Goal: Task Accomplishment & Management: Manage account settings

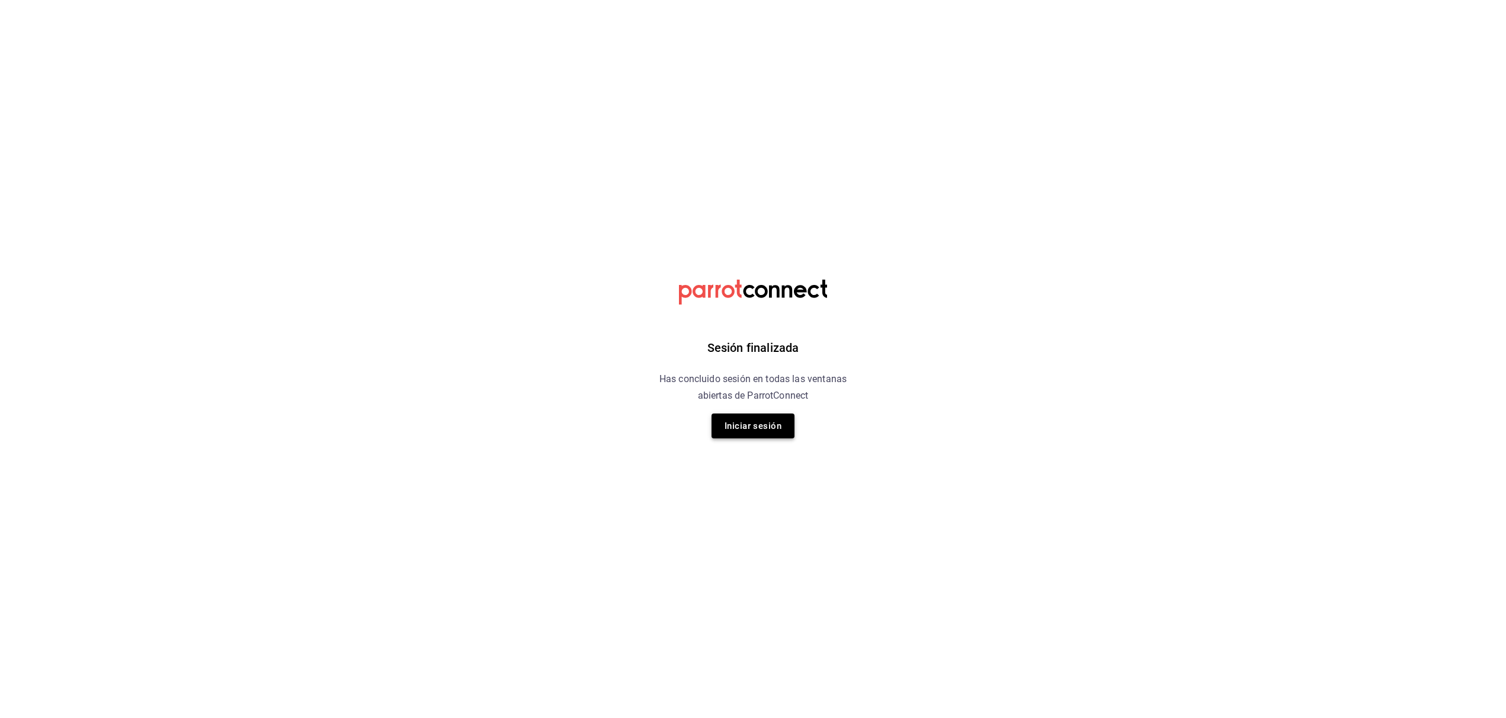
click at [769, 421] on button "Iniciar sesión" at bounding box center [753, 426] width 83 height 25
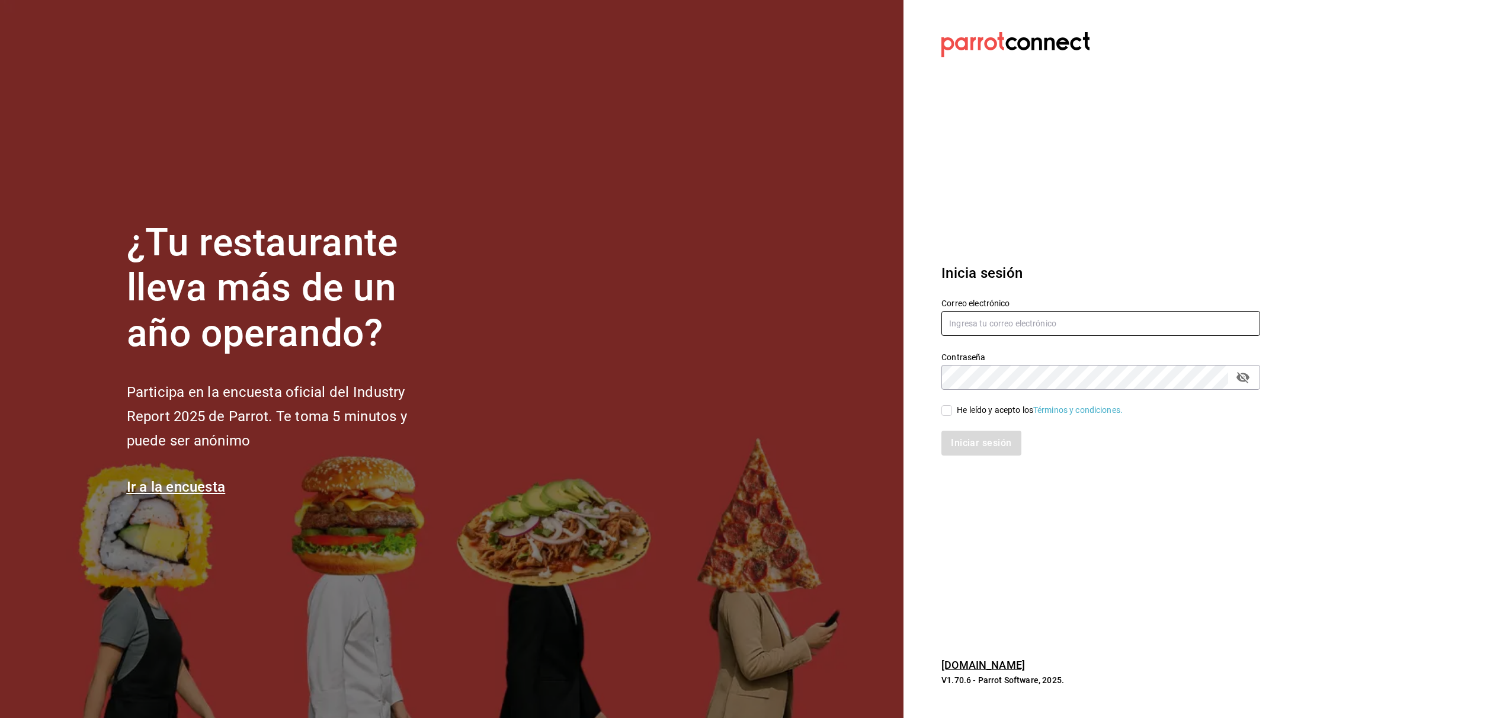
click at [1119, 329] on input "text" at bounding box center [1101, 323] width 319 height 25
type input "[EMAIL_ADDRESS][DOMAIN_NAME]"
click at [1246, 377] on icon "passwordField" at bounding box center [1243, 377] width 13 height 11
click at [953, 409] on span "He leído y acepto los Términos y condiciones." at bounding box center [1037, 410] width 171 height 12
click at [952, 409] on input "He leído y acepto los Términos y condiciones." at bounding box center [947, 410] width 11 height 11
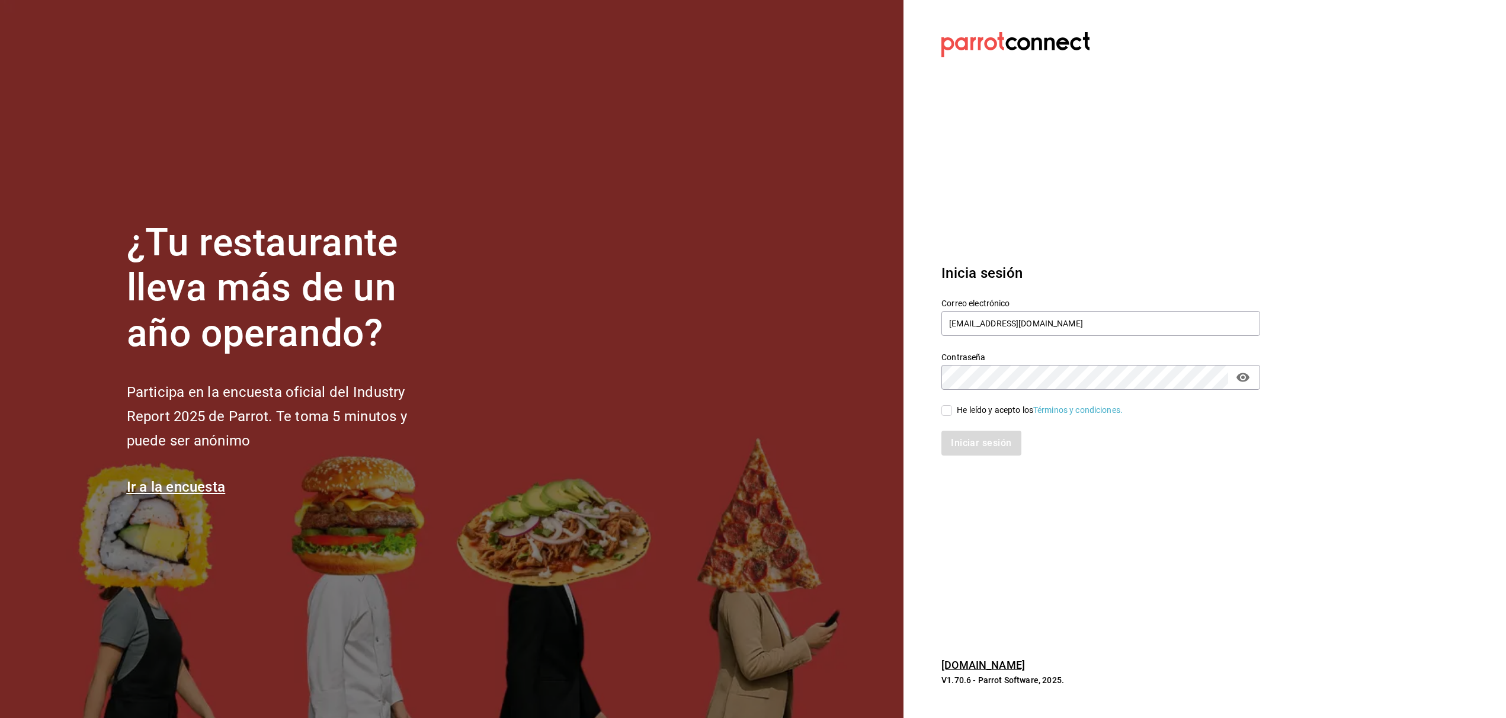
checkbox input "true"
click at [978, 449] on button "Iniciar sesión" at bounding box center [982, 443] width 81 height 25
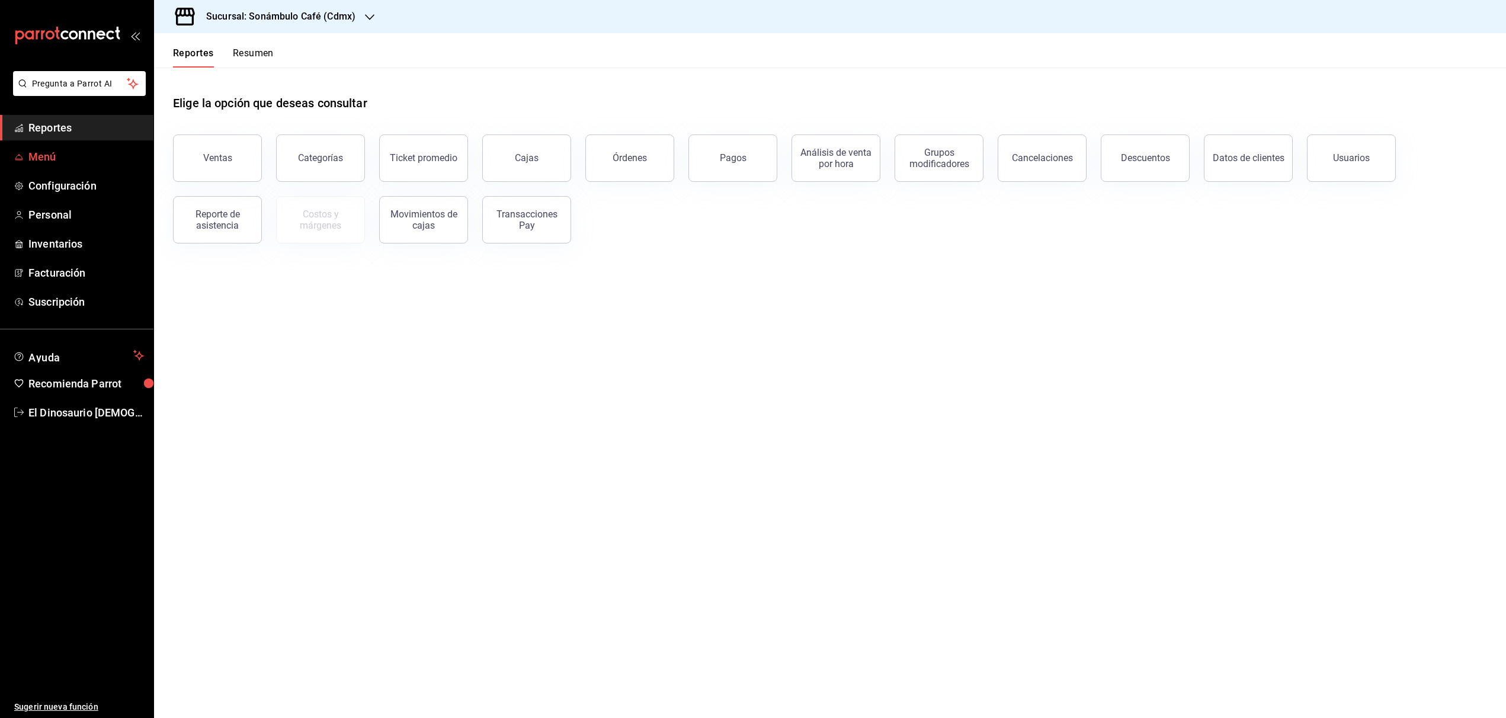
click at [93, 157] on span "Menú" at bounding box center [86, 157] width 116 height 16
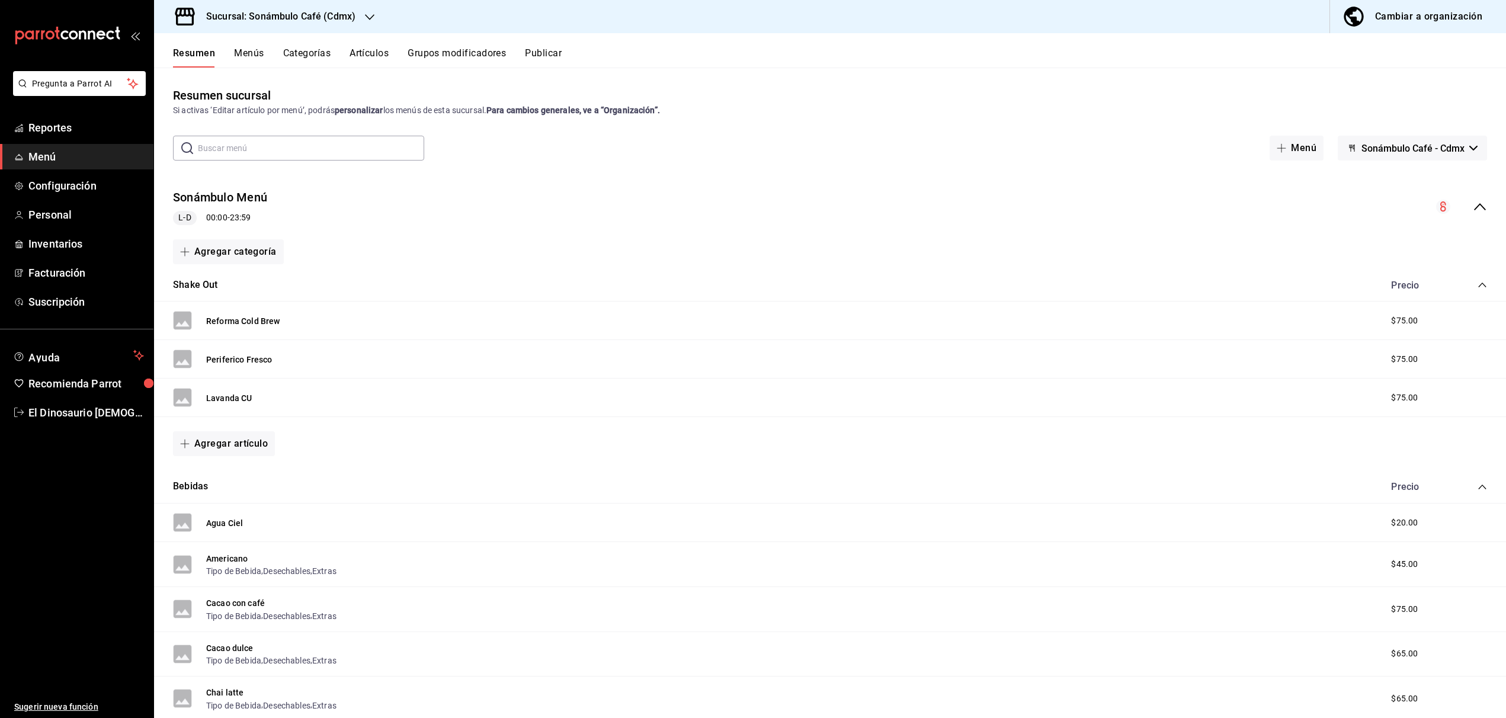
click at [260, 54] on button "Menús" at bounding box center [249, 57] width 30 height 20
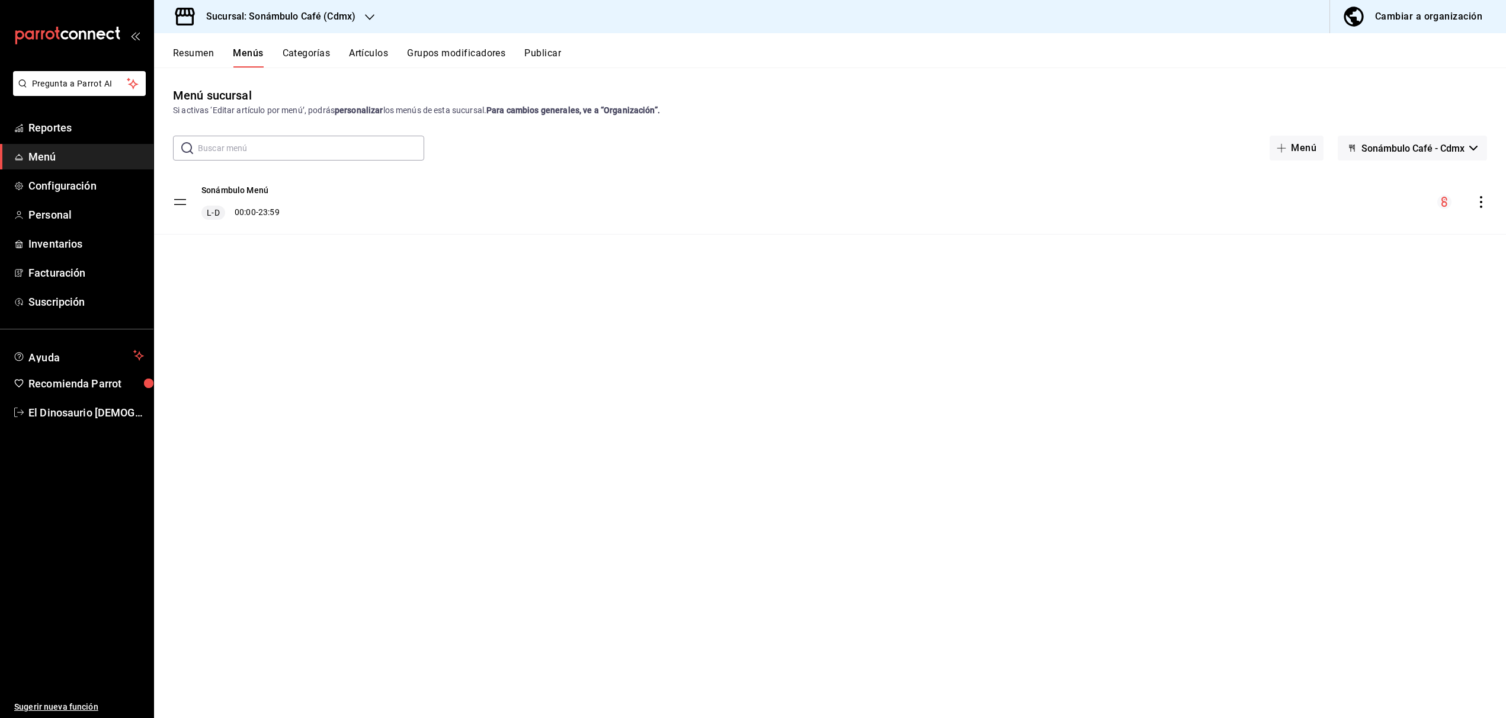
click at [303, 55] on button "Categorías" at bounding box center [307, 57] width 48 height 20
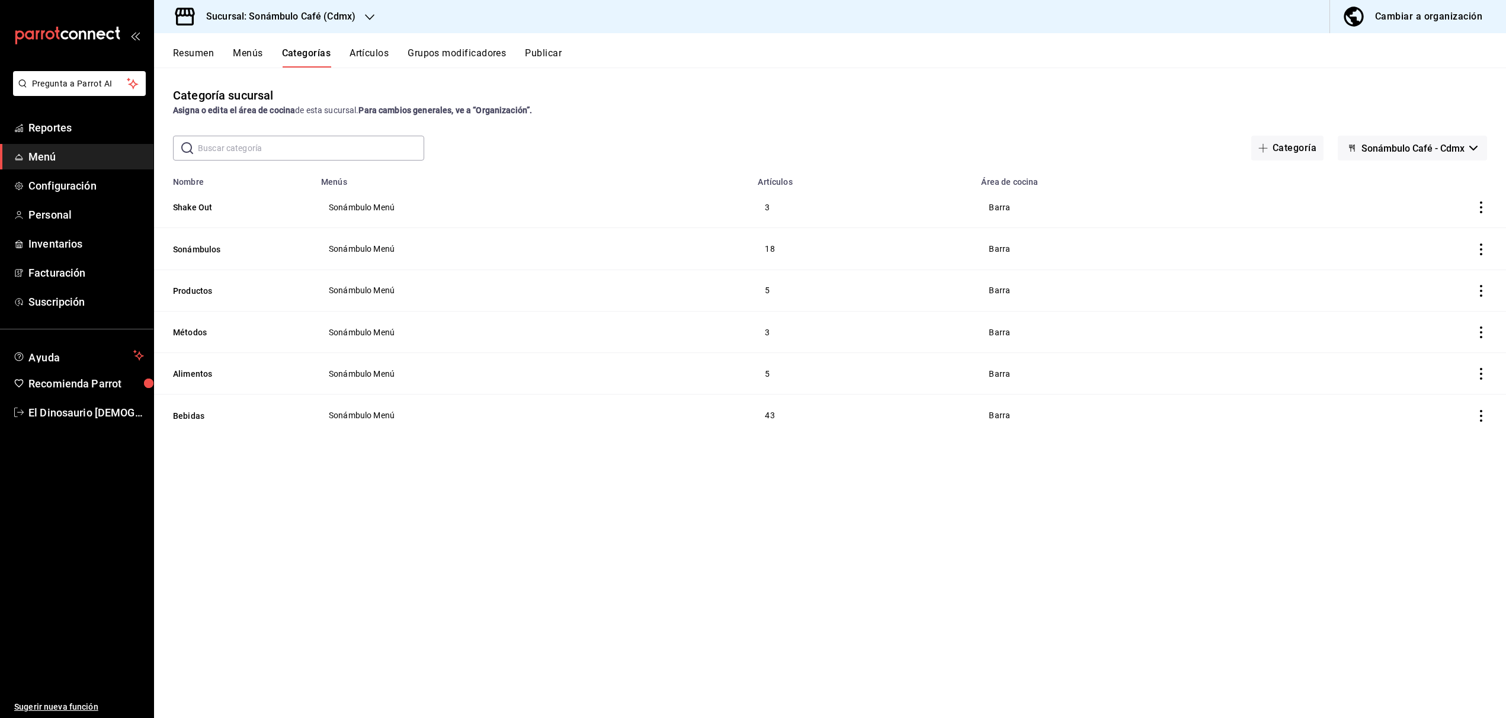
click at [1485, 251] on icon "actions" at bounding box center [1481, 250] width 12 height 12
click at [1484, 251] on div at bounding box center [753, 359] width 1506 height 718
click at [262, 55] on button "Menús" at bounding box center [248, 57] width 30 height 20
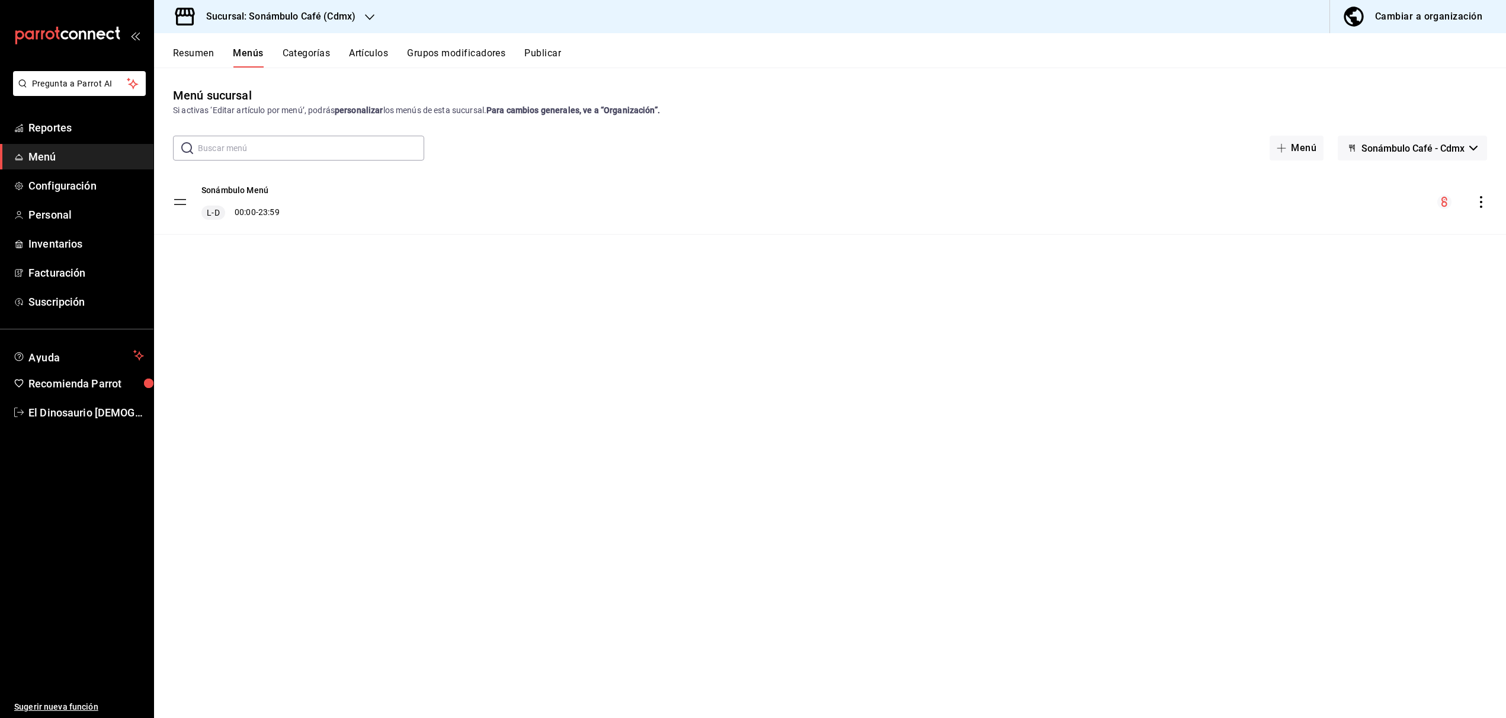
click at [179, 201] on tbody "Sonámbulo Menú L-D 00:00 - 23:59" at bounding box center [830, 202] width 1352 height 65
click at [180, 201] on tbody "Sonámbulo Menú L-D 00:00 - 23:59" at bounding box center [830, 202] width 1352 height 65
click at [446, 219] on div "Sonámbulo Menú L-D 00:00 - 23:59" at bounding box center [830, 202] width 1352 height 64
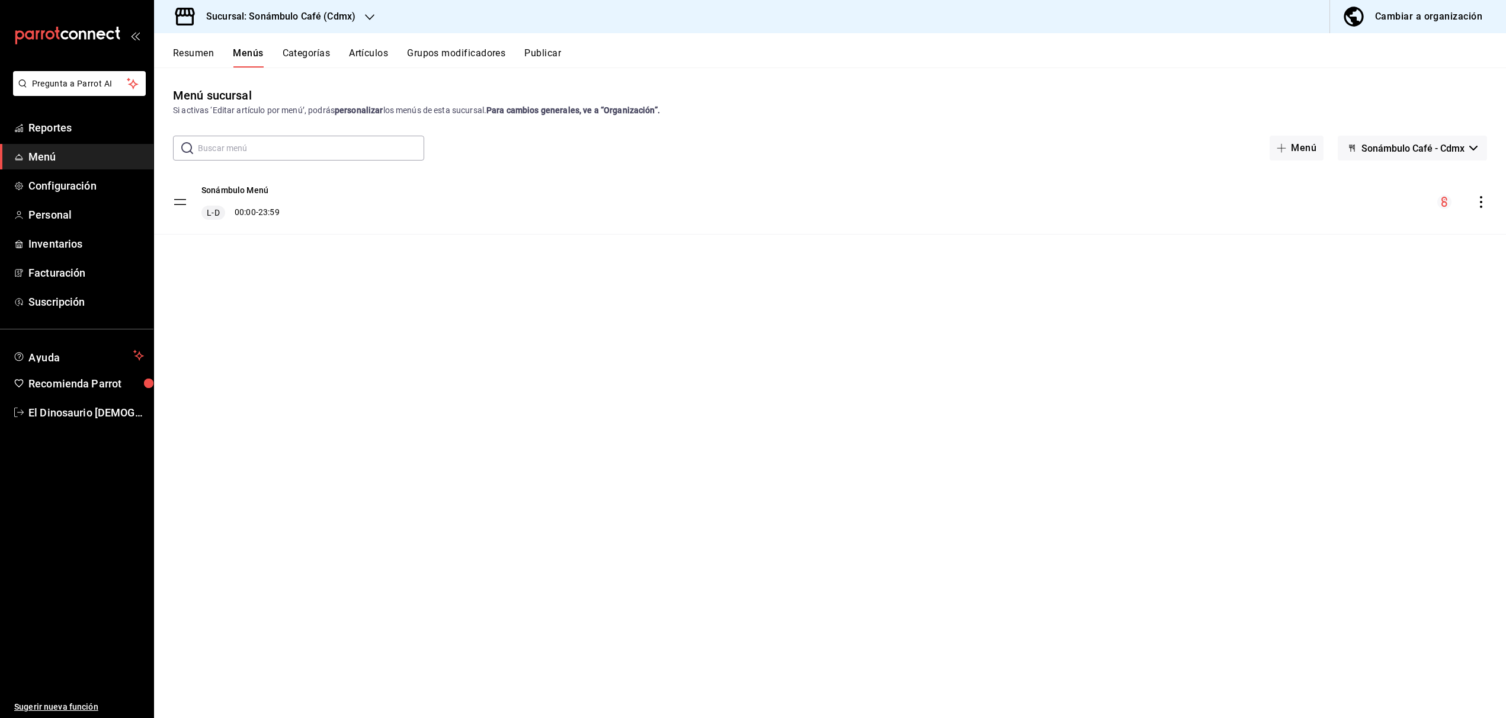
click at [276, 206] on div "L-D 00:00 - 23:59" at bounding box center [240, 213] width 78 height 14
click at [248, 193] on button "Sonámbulo Menú" at bounding box center [234, 190] width 67 height 12
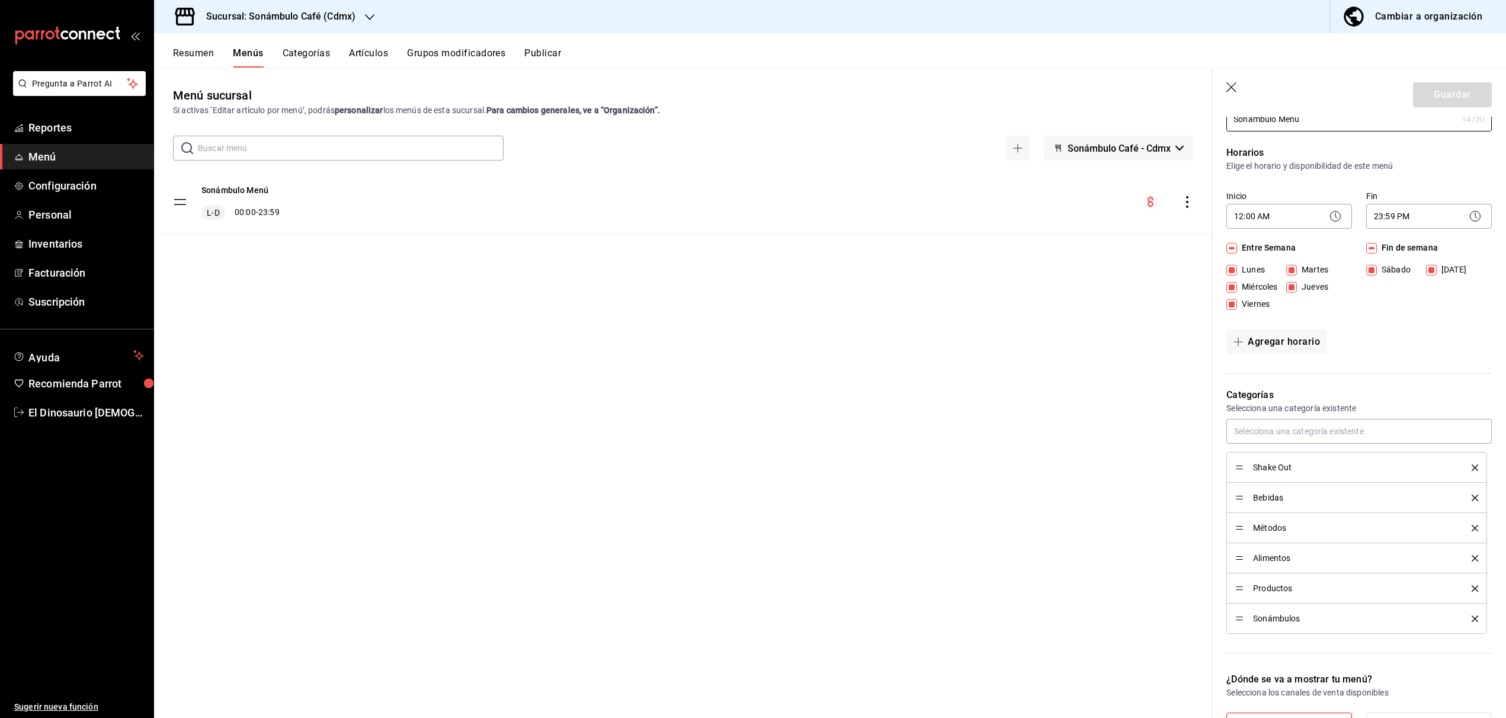
scroll to position [65, 0]
click at [1276, 614] on span "Sonámbulos" at bounding box center [1353, 614] width 201 height 8
drag, startPoint x: 1457, startPoint y: 610, endPoint x: 1450, endPoint y: 611, distance: 7.1
click at [1457, 610] on div "Sonámbulos" at bounding box center [1356, 613] width 243 height 13
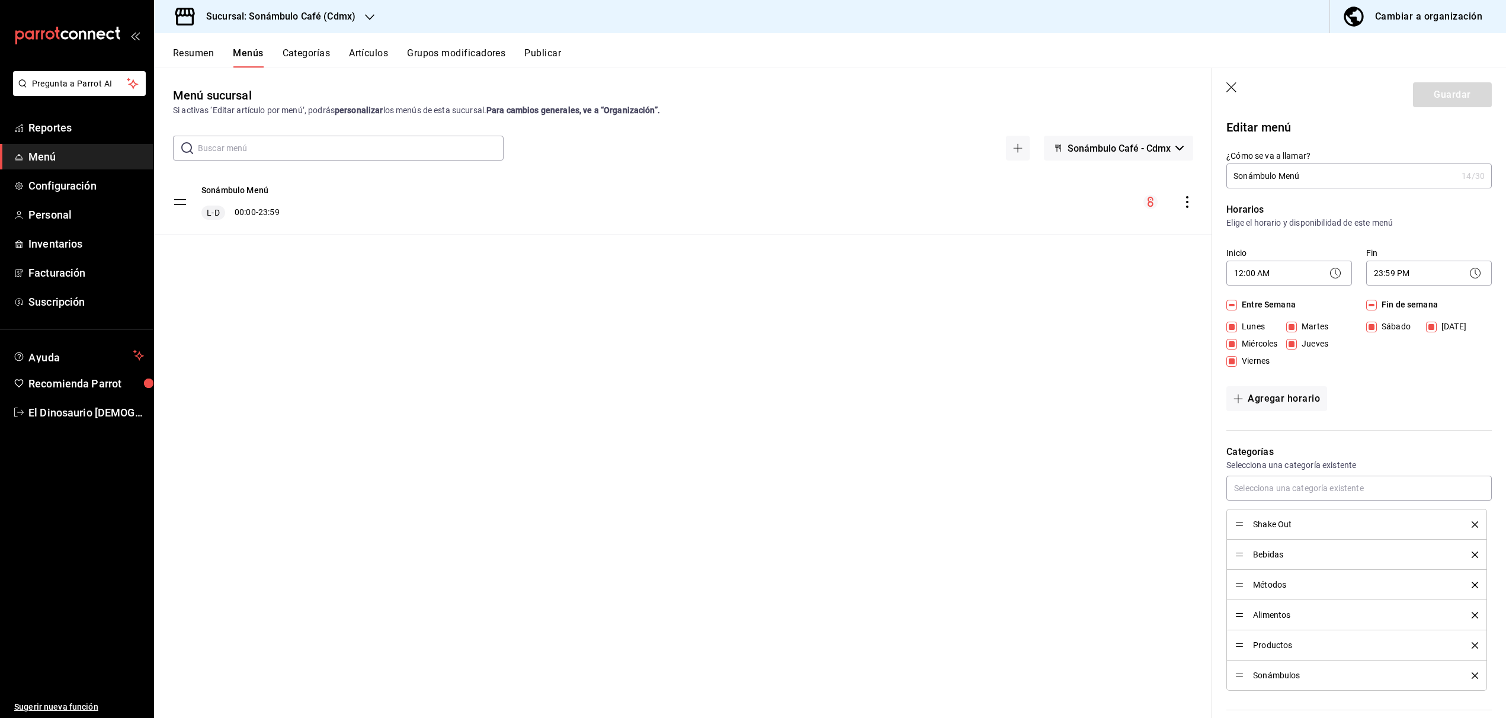
scroll to position [0, 0]
drag, startPoint x: 853, startPoint y: 463, endPoint x: 811, endPoint y: 386, distance: 88.1
click at [852, 459] on div "Menú sucursal Si activas ‘Editar artículo por menú’, podrás personalizar los me…" at bounding box center [683, 402] width 1058 height 631
click at [310, 63] on button "Categorías" at bounding box center [307, 57] width 48 height 20
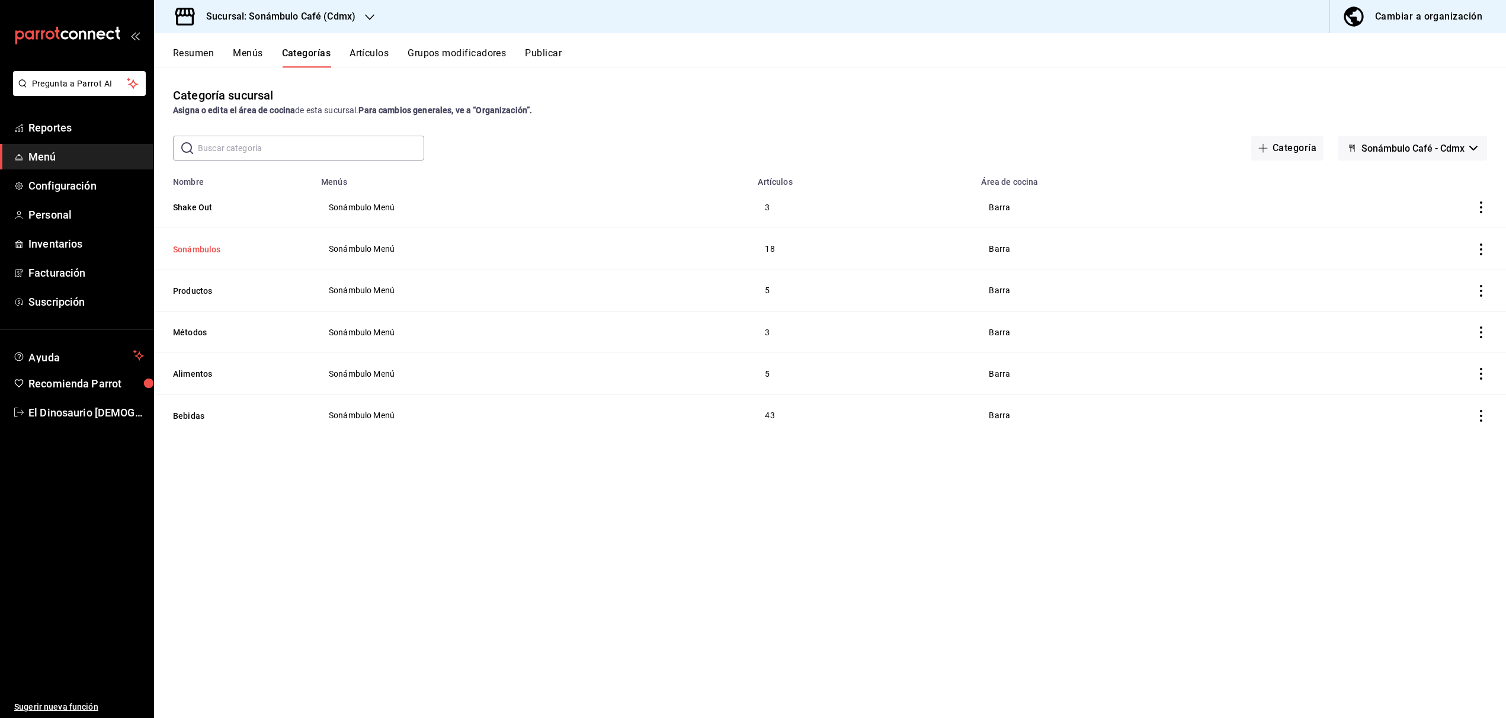
click at [198, 248] on button "Sonámbulos" at bounding box center [232, 250] width 119 height 12
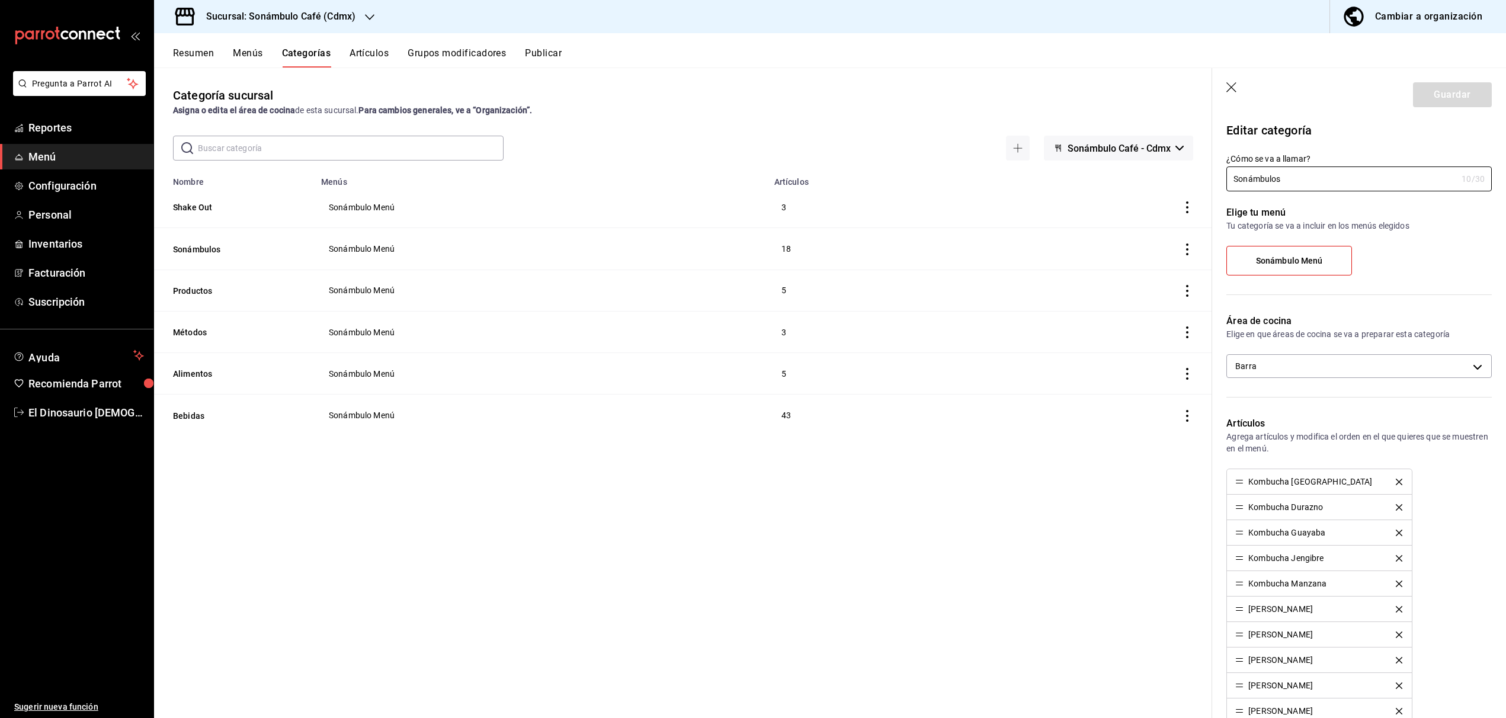
click at [518, 447] on div "Categoría sucursal Asigna o edita el área de cocina de esta sucursal. Para camb…" at bounding box center [683, 393] width 1058 height 650
click at [1166, 148] on span "Sonámbulo Café - Cdmx" at bounding box center [1119, 148] width 103 height 11
click at [1139, 209] on li "Sonámbulo Café - Cdmx" at bounding box center [1119, 208] width 123 height 28
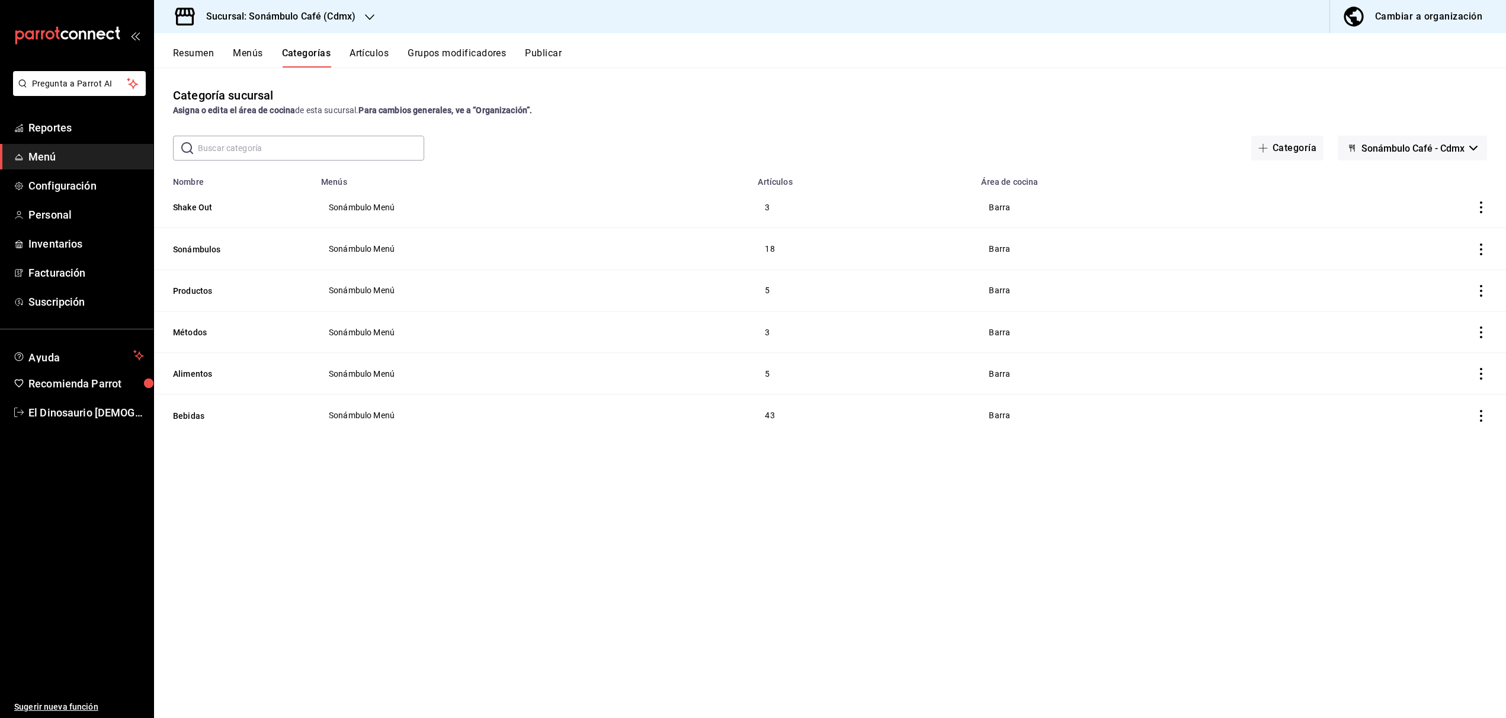
click at [1482, 206] on icon "actions" at bounding box center [1481, 207] width 12 height 12
click at [1436, 228] on li "Editar" at bounding box center [1435, 235] width 71 height 24
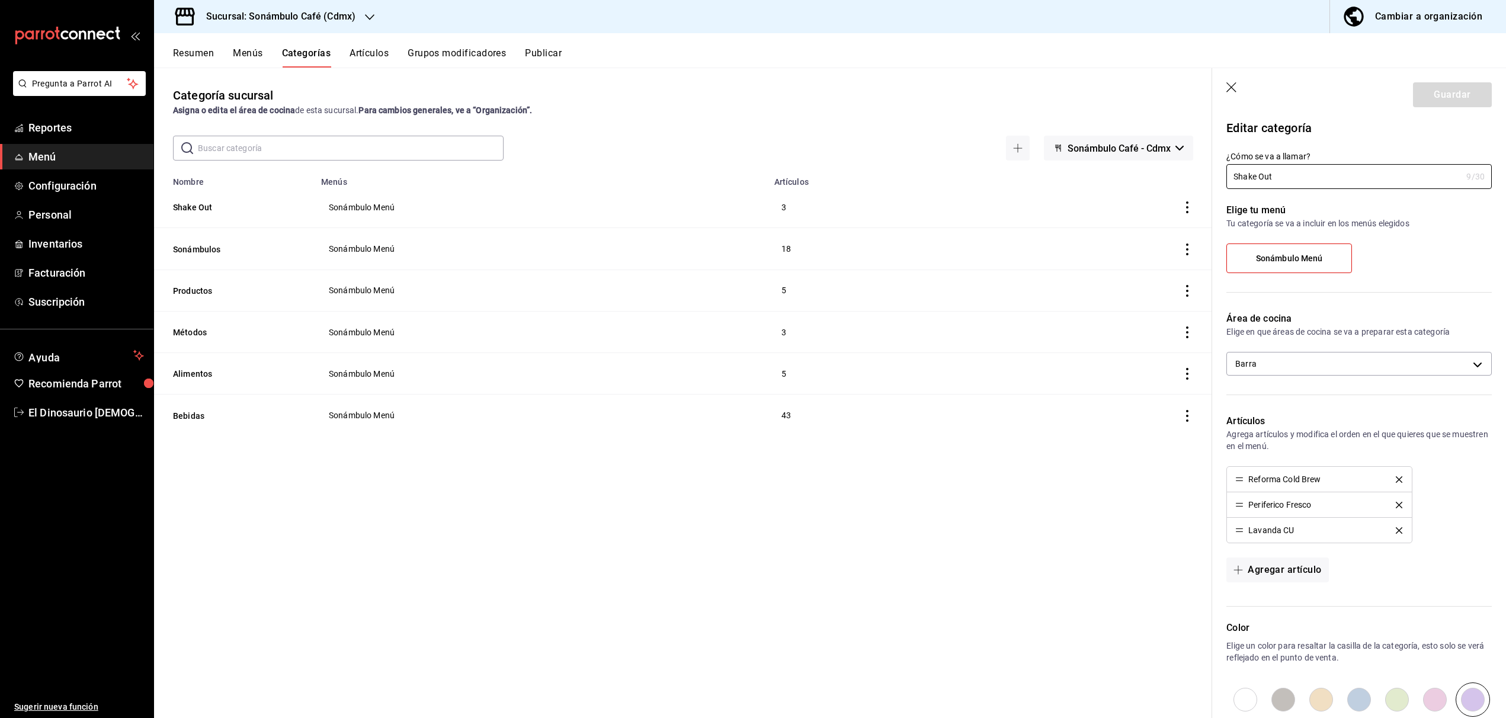
click at [1243, 95] on header "Guardar" at bounding box center [1359, 92] width 294 height 49
drag, startPoint x: 1229, startPoint y: 88, endPoint x: 1251, endPoint y: 108, distance: 30.2
click at [1229, 88] on icon "button" at bounding box center [1233, 88] width 12 height 12
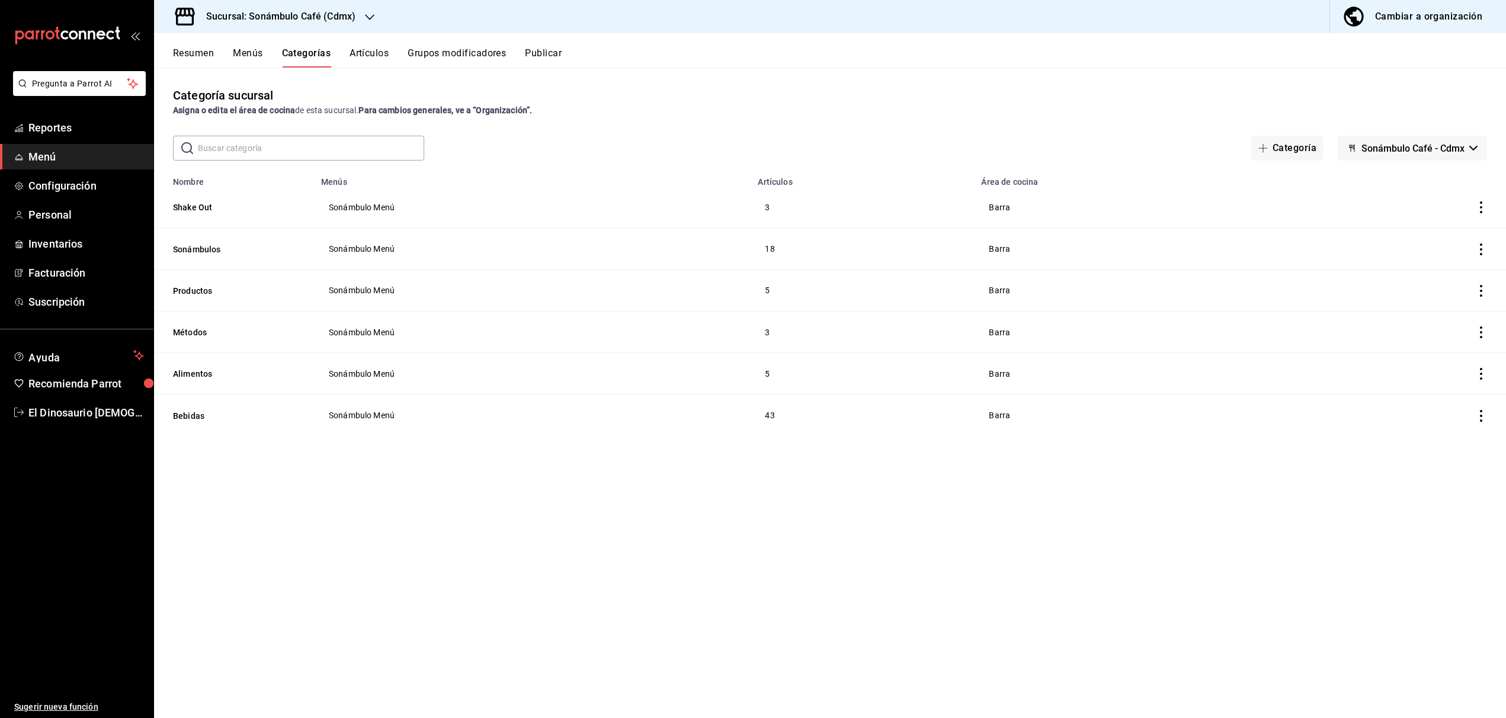
click at [187, 55] on button "Resumen" at bounding box center [193, 57] width 41 height 20
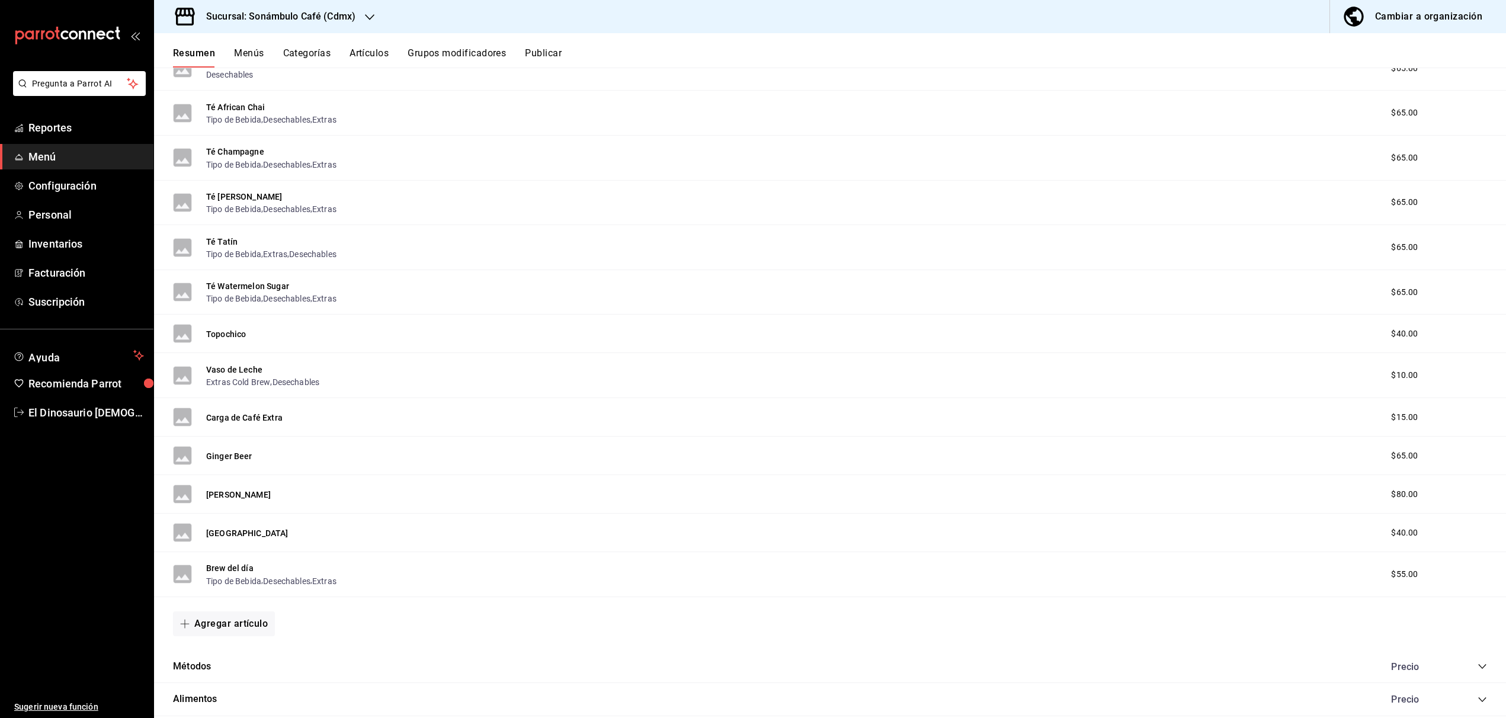
scroll to position [1813, 0]
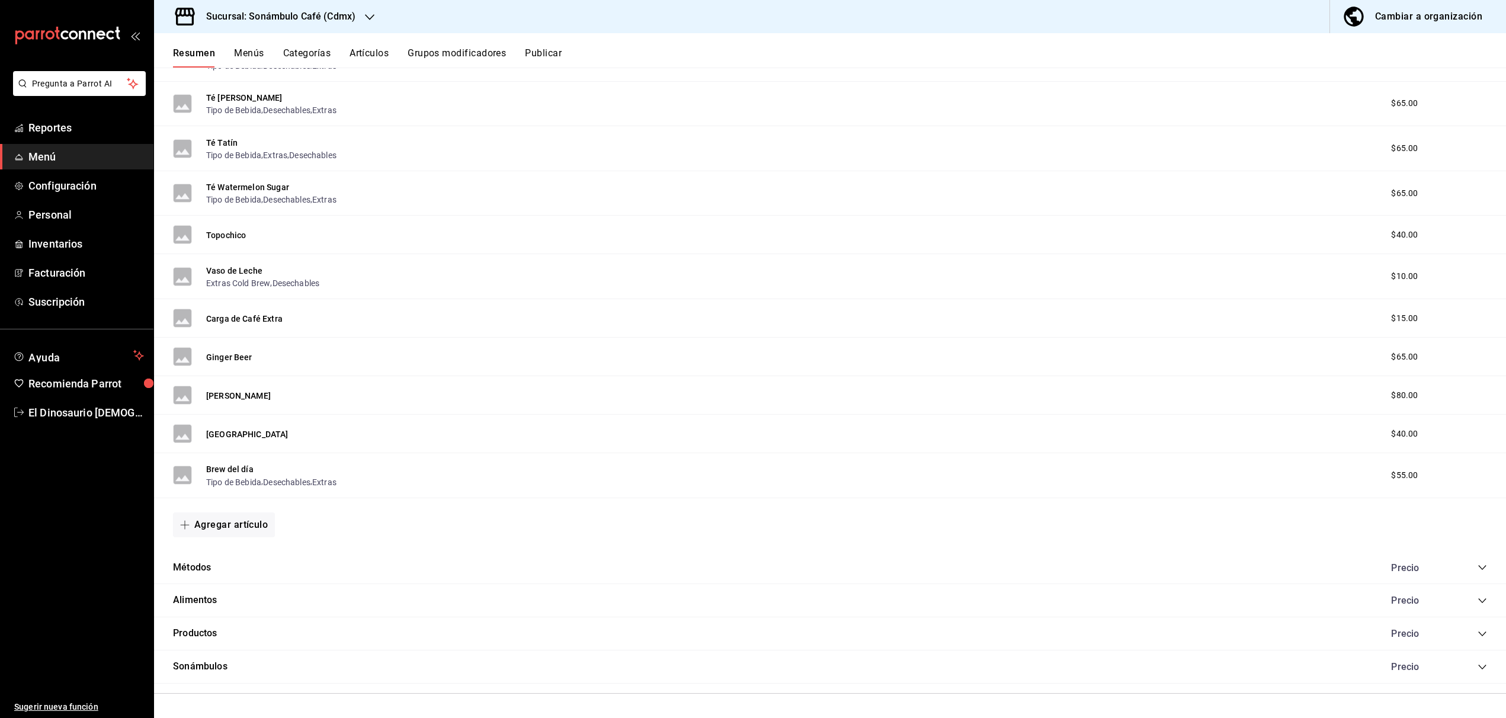
click at [1484, 667] on icon "collapse-category-row" at bounding box center [1482, 667] width 8 height 5
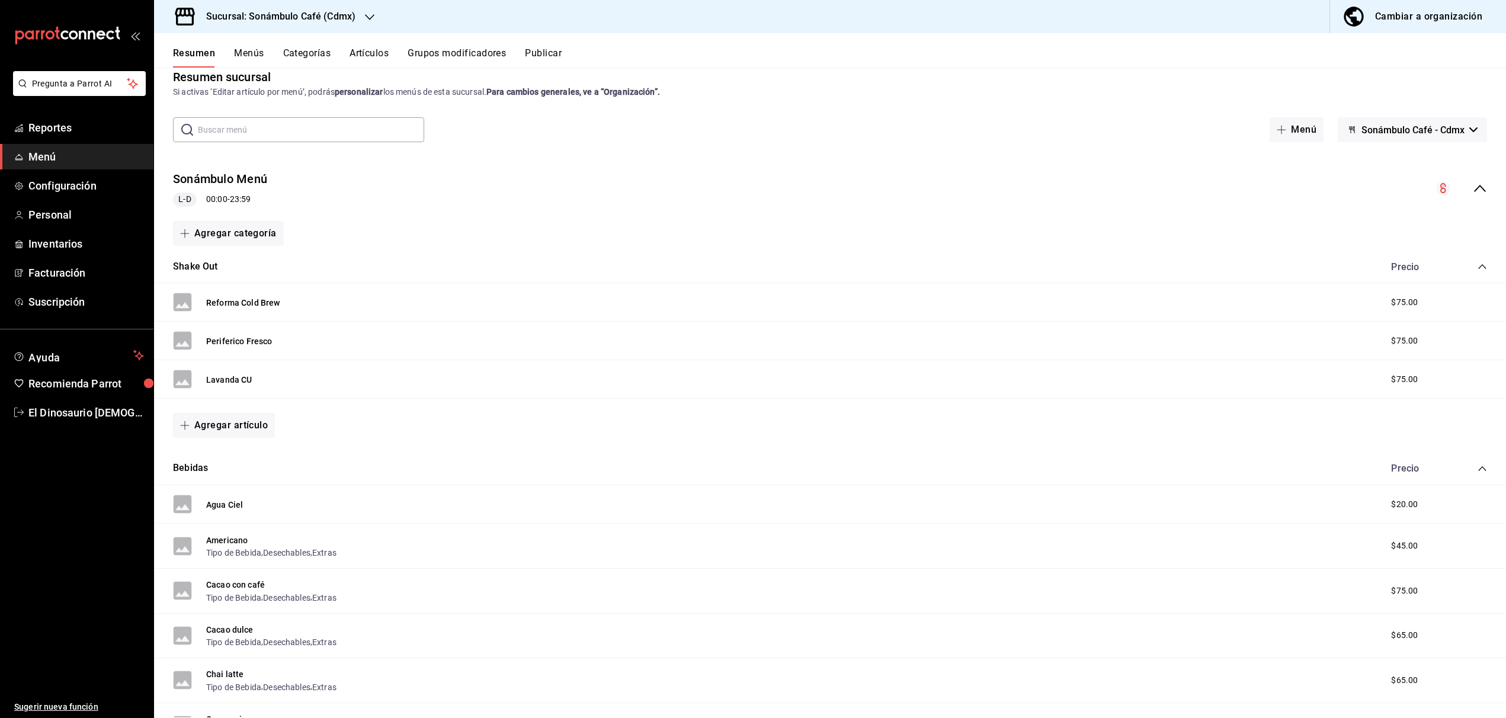
scroll to position [0, 0]
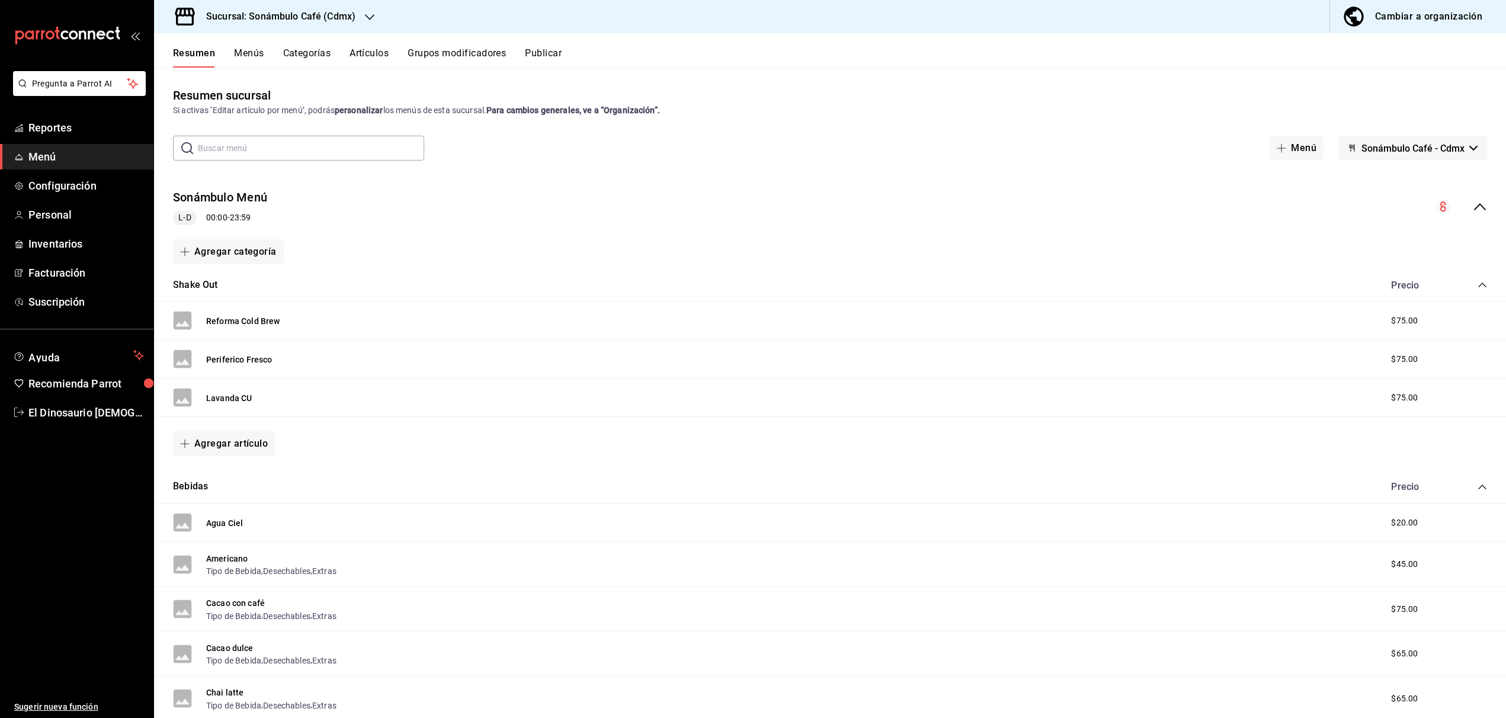
click at [1477, 205] on icon "collapse-menu-row" at bounding box center [1480, 207] width 14 height 14
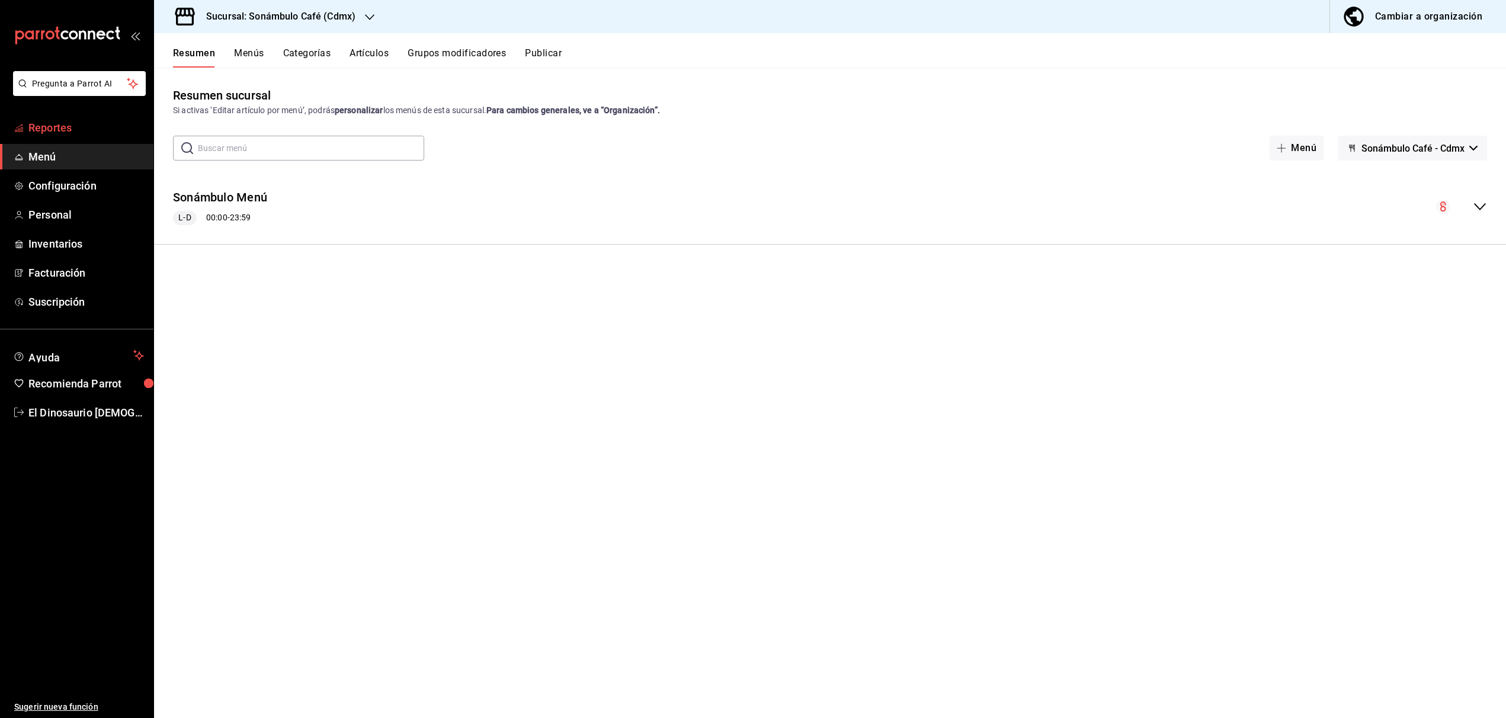
click at [58, 123] on span "Reportes" at bounding box center [86, 128] width 116 height 16
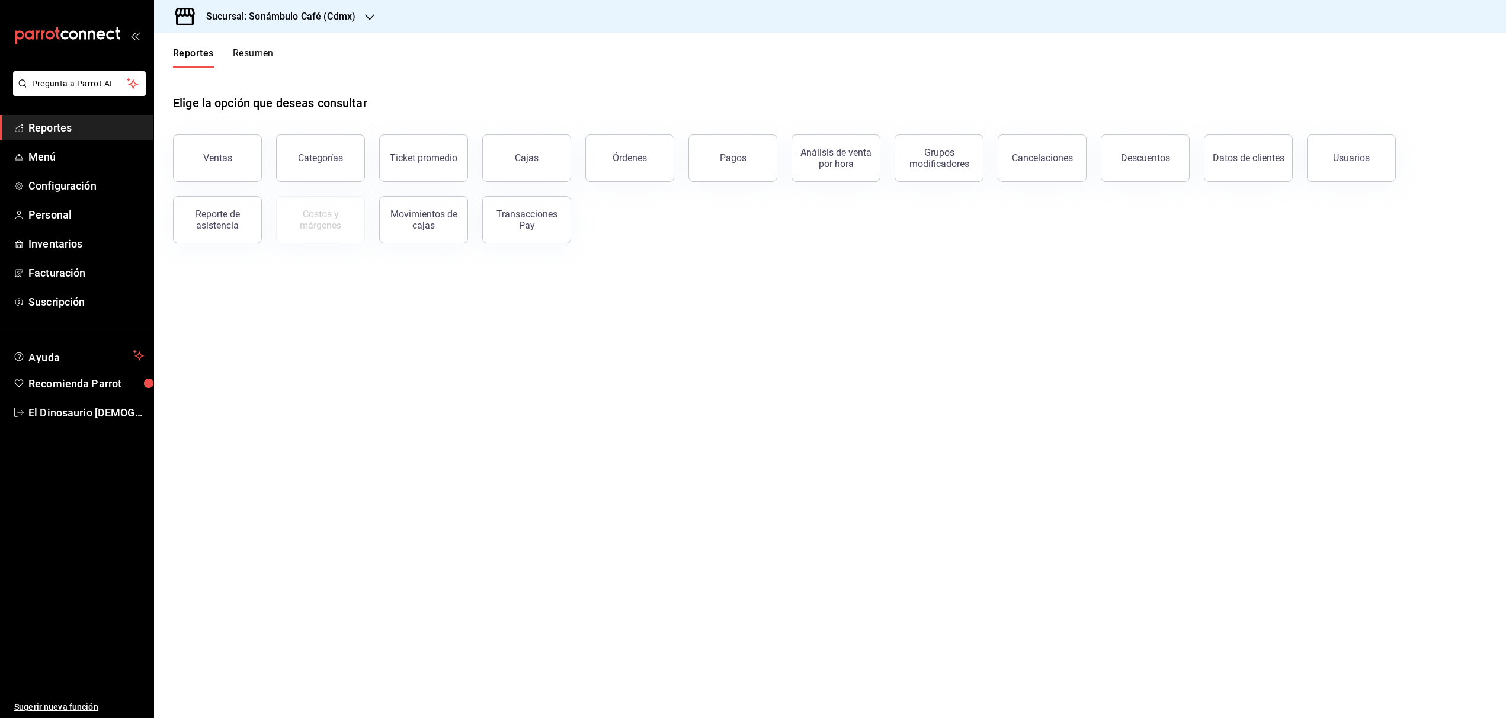
click at [331, 153] on div "Categorías" at bounding box center [320, 157] width 45 height 11
